Goal: Navigation & Orientation: Understand site structure

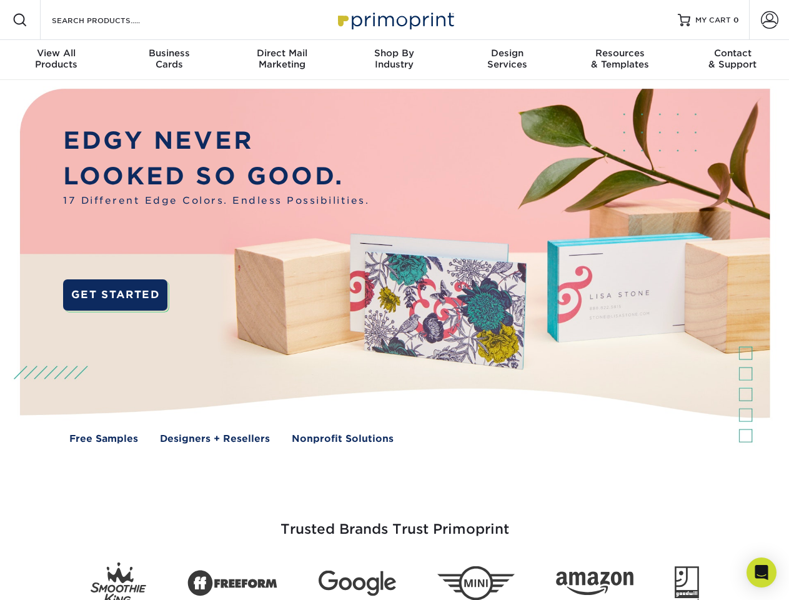
click at [394, 300] on img at bounding box center [394, 275] width 781 height 391
click at [20, 20] on span at bounding box center [19, 19] width 15 height 15
click at [769, 20] on span at bounding box center [769, 19] width 17 height 17
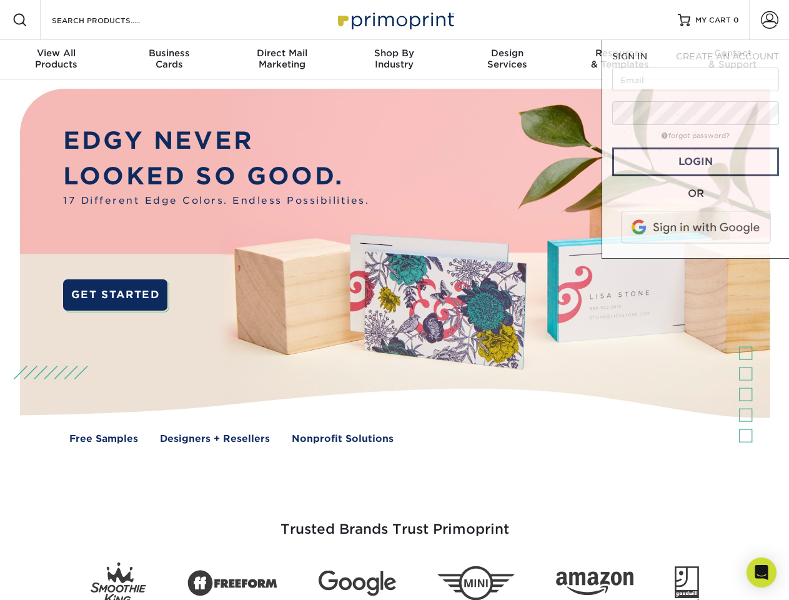
click at [56, 60] on div "View All Products" at bounding box center [56, 58] width 112 height 22
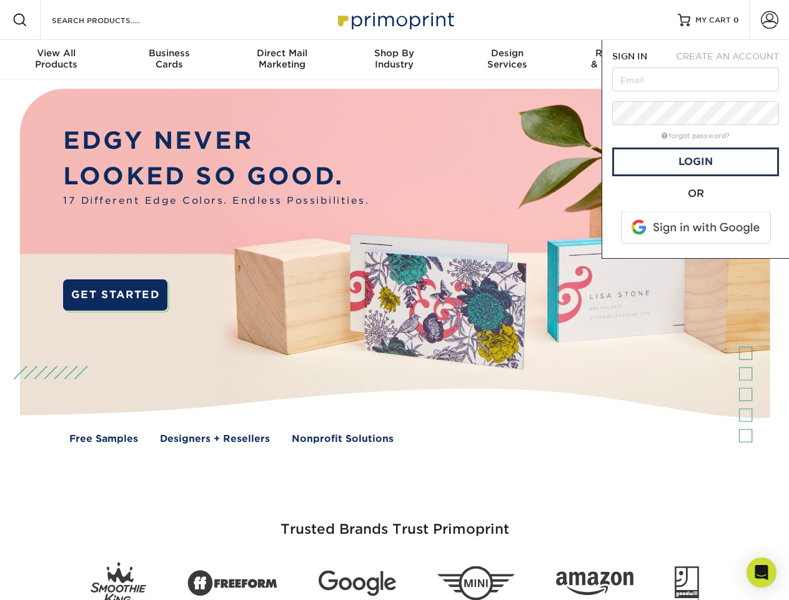
click at [169, 60] on div "Business Cards" at bounding box center [168, 58] width 112 height 22
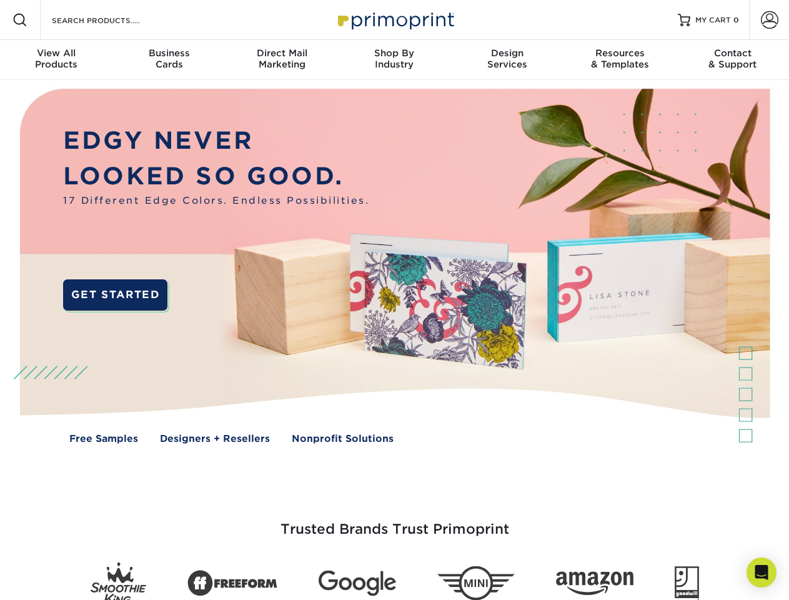
click at [282, 60] on div "Direct Mail Marketing" at bounding box center [282, 58] width 112 height 22
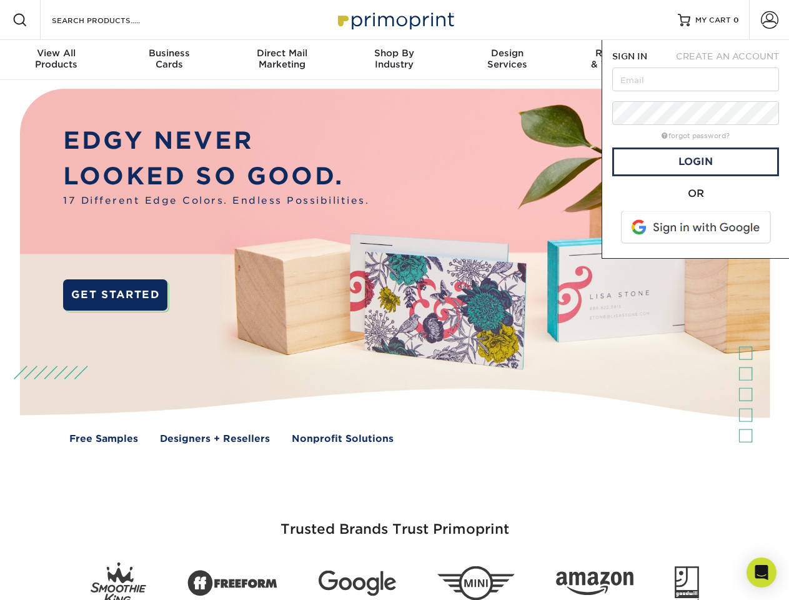
click at [394, 60] on div "Shop By Industry" at bounding box center [394, 58] width 112 height 22
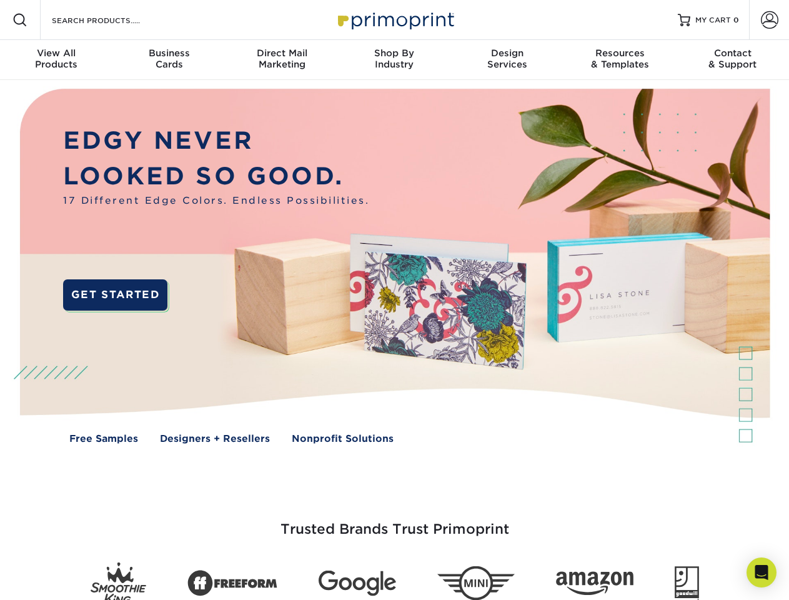
click at [507, 60] on div "Design Services" at bounding box center [507, 58] width 112 height 22
click at [620, 60] on span "SIGN IN" at bounding box center [629, 56] width 35 height 10
click at [733, 60] on div "Contact & Support" at bounding box center [733, 58] width 112 height 22
